Goal: Communication & Community: Participate in discussion

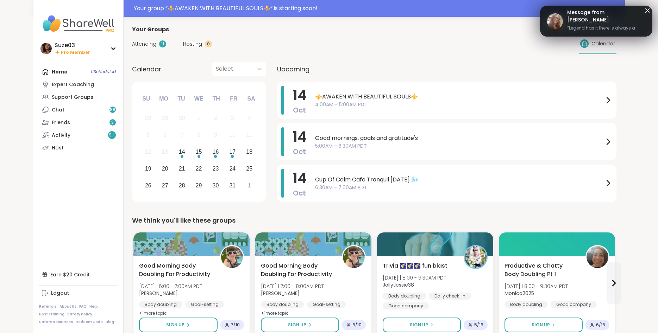
click at [427, 101] on span "4:00AM - 5:00AM PDT" at bounding box center [459, 104] width 289 height 7
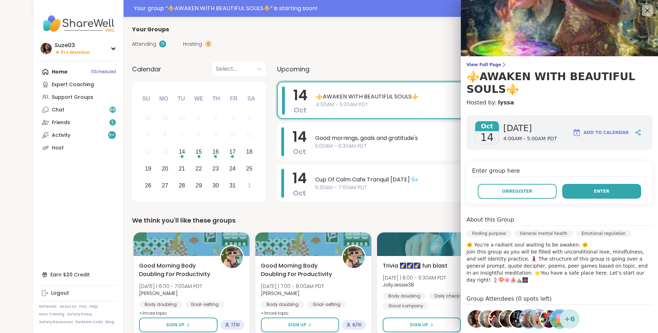
click at [606, 194] on span "Enter" at bounding box center [601, 191] width 15 height 6
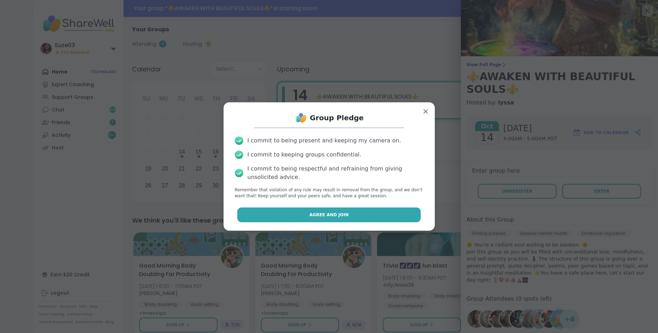
click at [351, 216] on button "Agree and Join" at bounding box center [328, 215] width 183 height 15
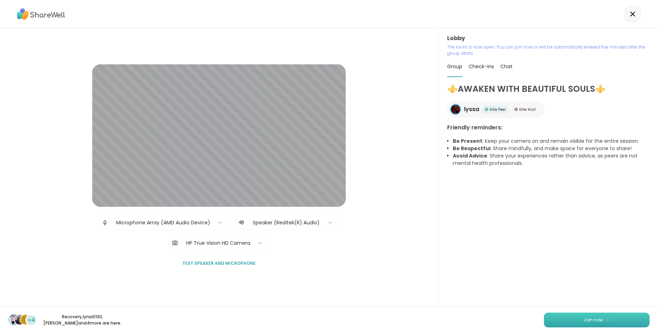
click at [591, 317] on span "Join now" at bounding box center [593, 320] width 19 height 6
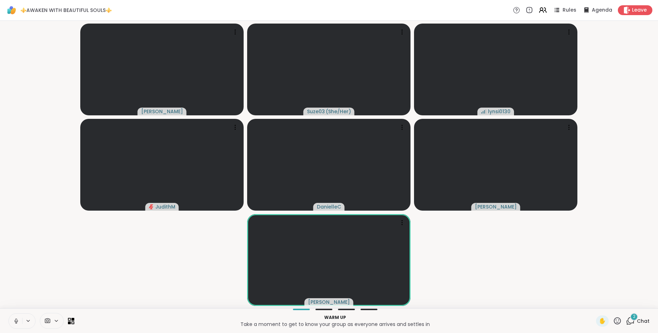
click at [17, 322] on icon at bounding box center [16, 321] width 4 height 2
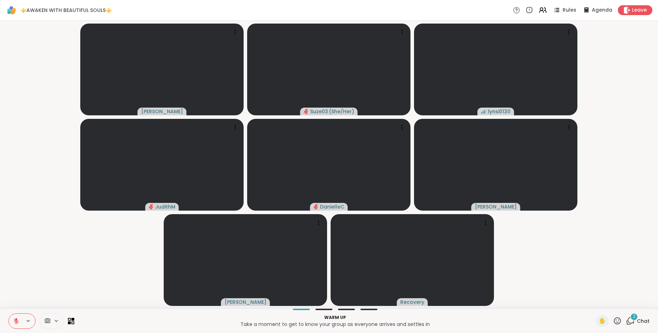
click at [621, 150] on video-player-container "[PERSON_NAME] Suze03 ( She/Her ) lynsi0130 [PERSON_NAME] [PERSON_NAME] Recovery" at bounding box center [328, 165] width 649 height 282
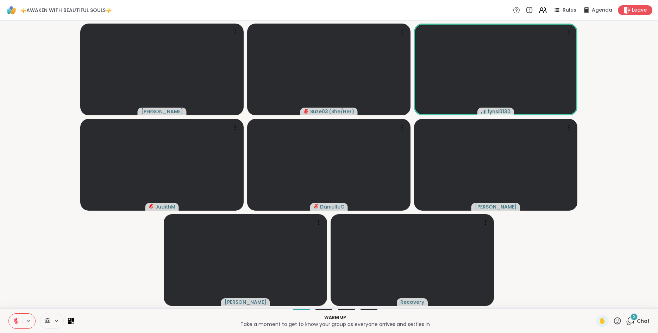
click at [633, 316] on div "2" at bounding box center [634, 317] width 8 height 8
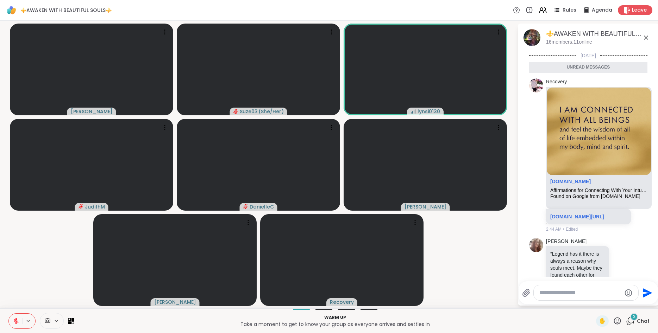
scroll to position [143, 0]
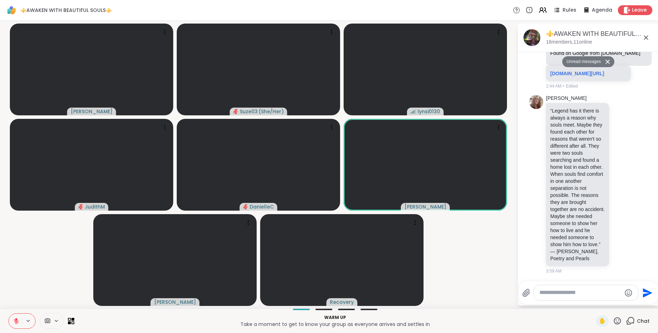
click at [644, 38] on icon at bounding box center [646, 37] width 8 height 8
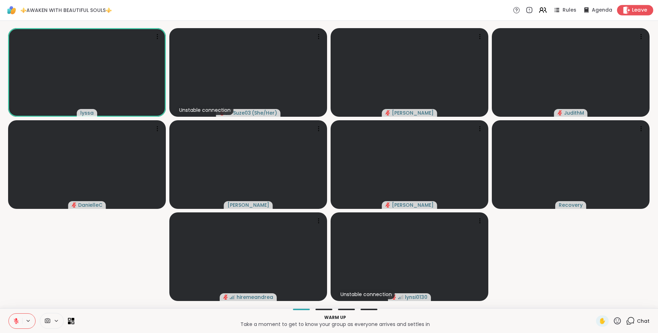
click at [642, 8] on span "Leave" at bounding box center [639, 10] width 15 height 7
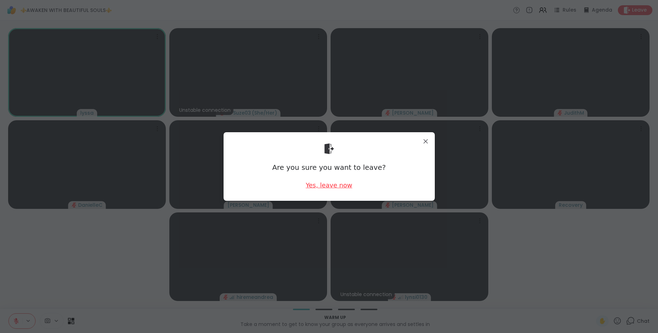
click at [333, 186] on div "Yes, leave now" at bounding box center [328, 185] width 46 height 9
